Goal: Task Accomplishment & Management: Use online tool/utility

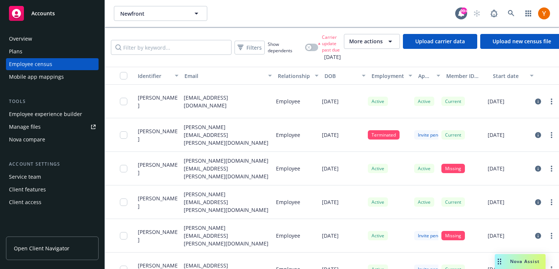
click at [56, 121] on div "Employee experience builder Manage files Nova compare" at bounding box center [52, 126] width 93 height 37
click at [59, 116] on div "Employee experience builder" at bounding box center [45, 114] width 73 height 12
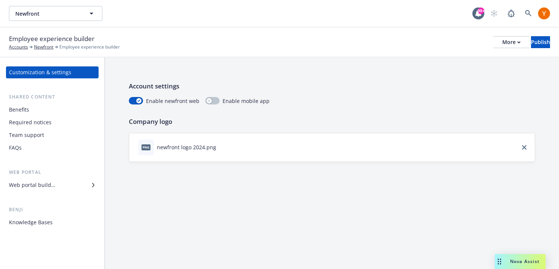
click at [58, 185] on div "Web portal builder" at bounding box center [52, 185] width 87 height 12
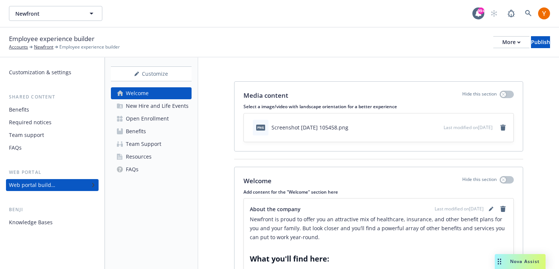
click at [160, 115] on div "Open Enrollment" at bounding box center [147, 119] width 43 height 12
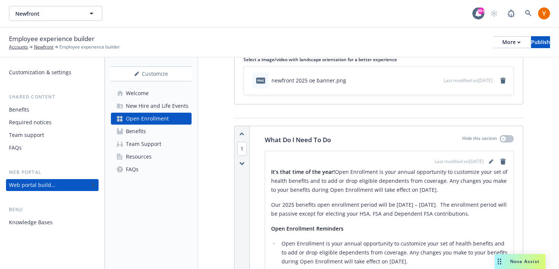
scroll to position [76, 0]
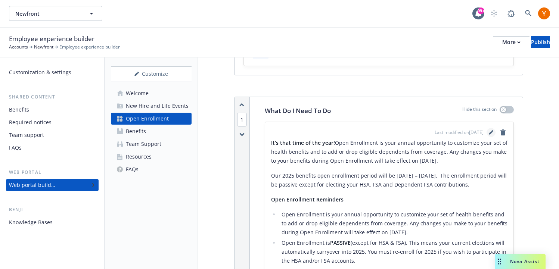
click at [490, 134] on icon "editPencil" at bounding box center [490, 133] width 4 height 4
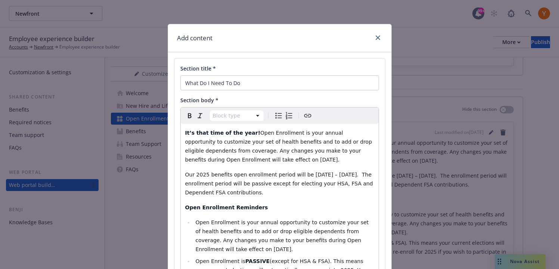
click at [276, 169] on div "It’s that time of the year! Open Enrollment is your annual opportunity to custo…" at bounding box center [280, 218] width 198 height 188
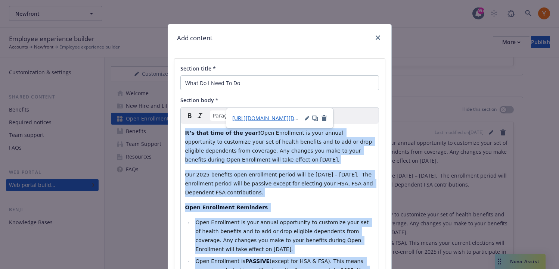
copy div "It’s that time of the year! Open Enrollment is your annual opportunity to custo…"
click at [276, 169] on div "It’s that time of the year! Open Enrollment is your annual opportunity to custo…" at bounding box center [280, 218] width 198 height 188
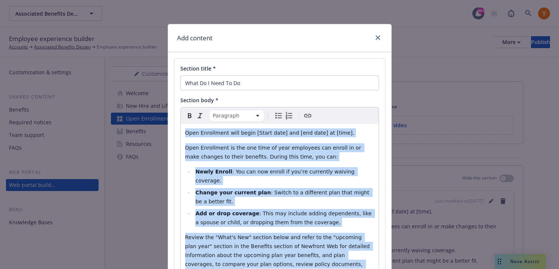
scroll to position [88, 0]
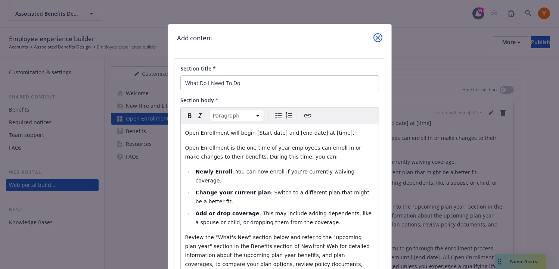
click at [378, 35] on icon "close" at bounding box center [377, 37] width 4 height 4
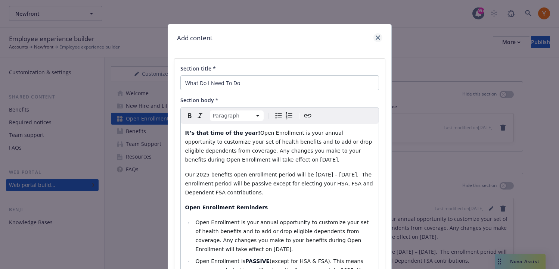
scroll to position [76, 0]
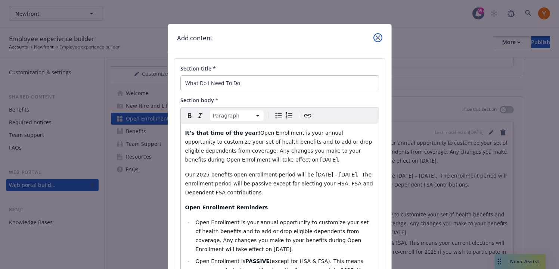
click at [378, 37] on icon "close" at bounding box center [377, 37] width 4 height 4
